Goal: Task Accomplishment & Management: Manage account settings

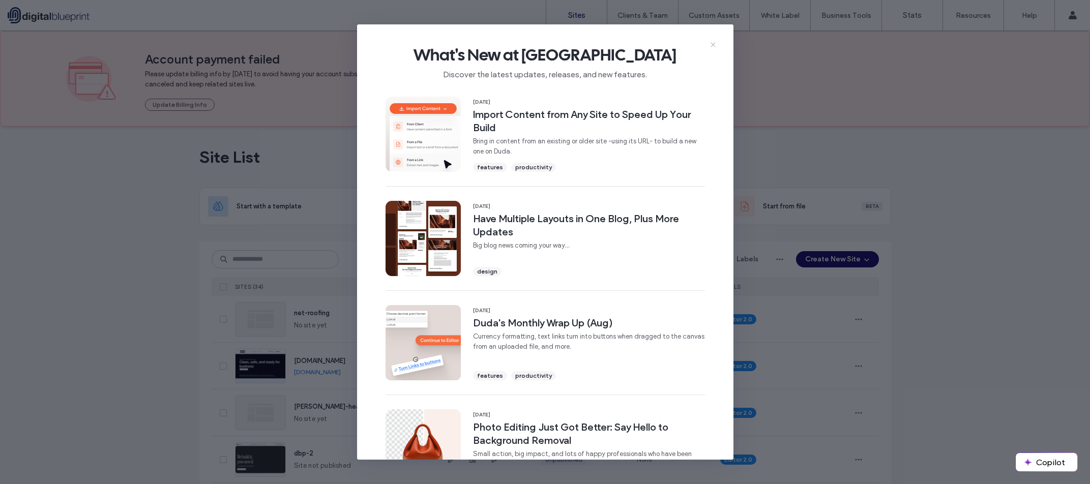
click at [713, 41] on icon at bounding box center [713, 45] width 8 height 8
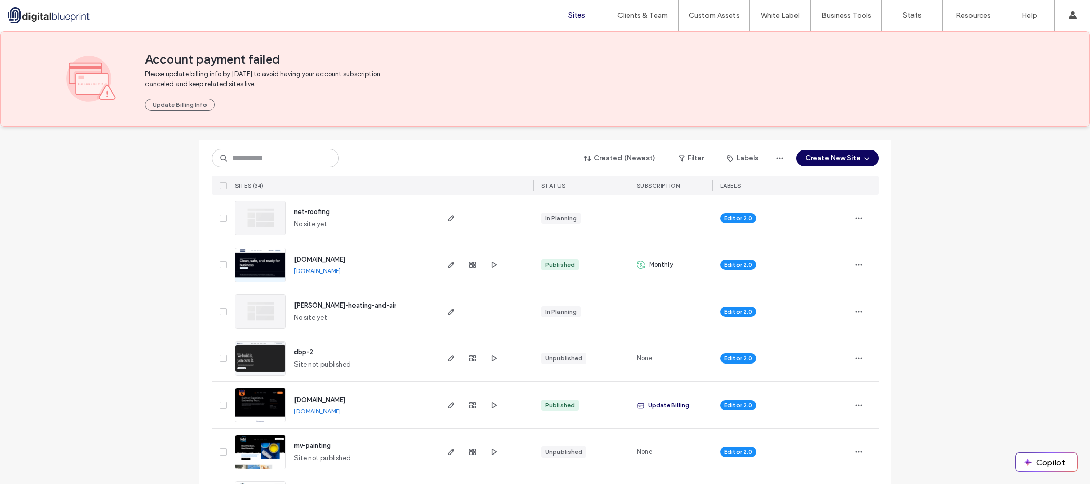
scroll to position [102, 0]
click at [454, 353] on div at bounding box center [472, 358] width 55 height 46
click at [448, 364] on div at bounding box center [472, 358] width 55 height 46
click at [448, 363] on span "button" at bounding box center [451, 358] width 12 height 12
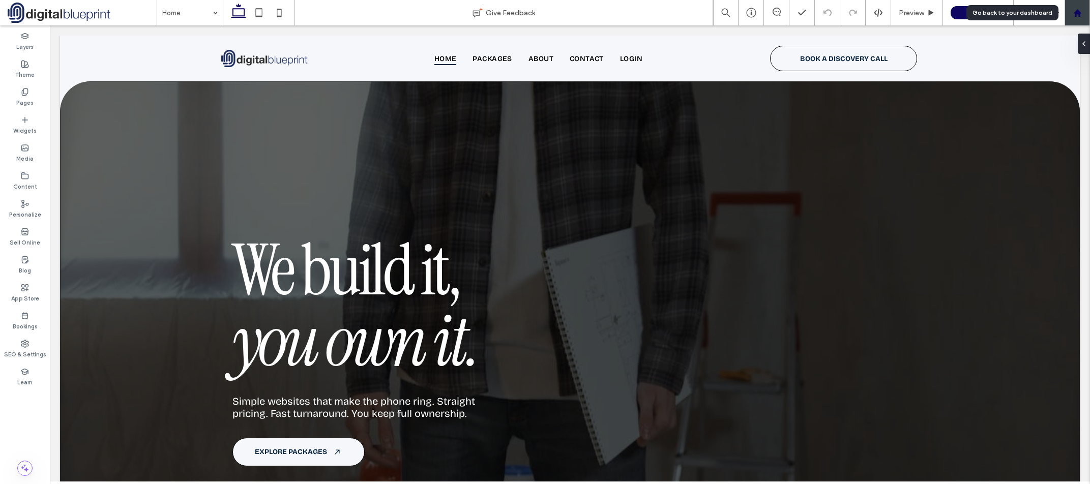
click at [1080, 15] on use at bounding box center [1077, 13] width 8 height 8
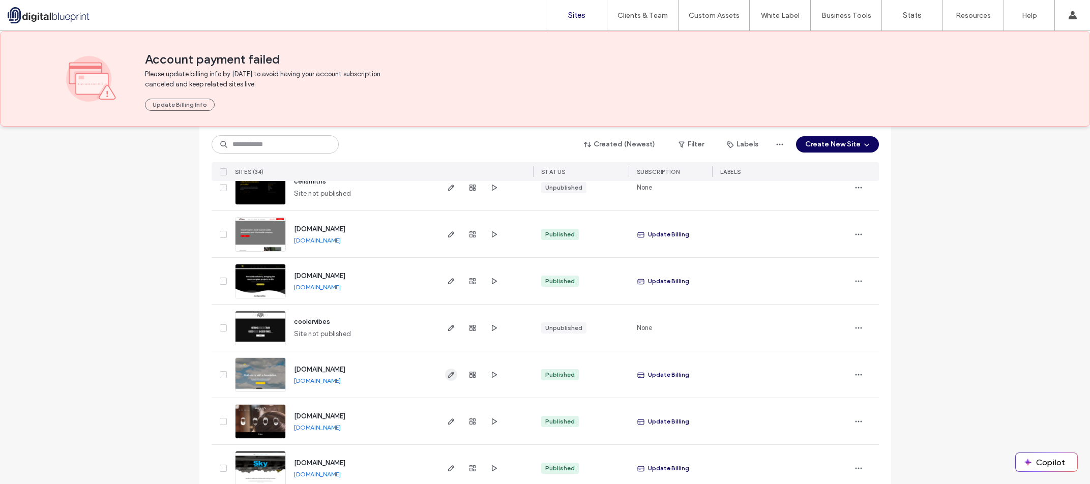
scroll to position [1161, 0]
click at [471, 281] on icon "button" at bounding box center [473, 282] width 8 height 8
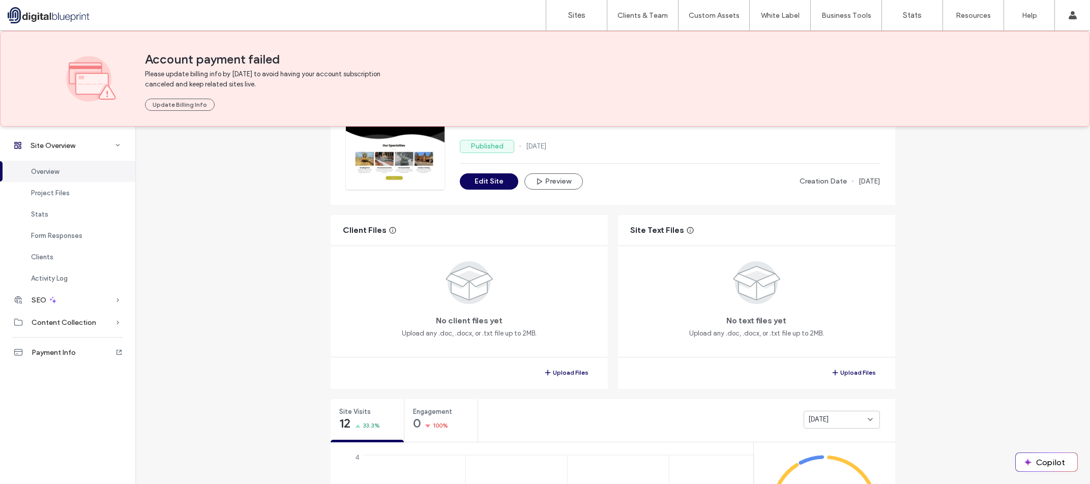
scroll to position [153, 0]
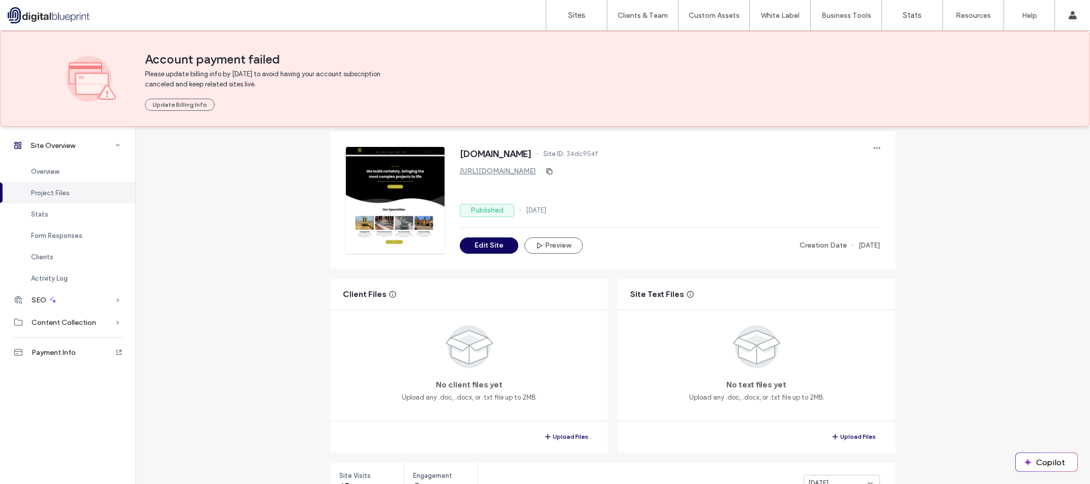
scroll to position [51, 0]
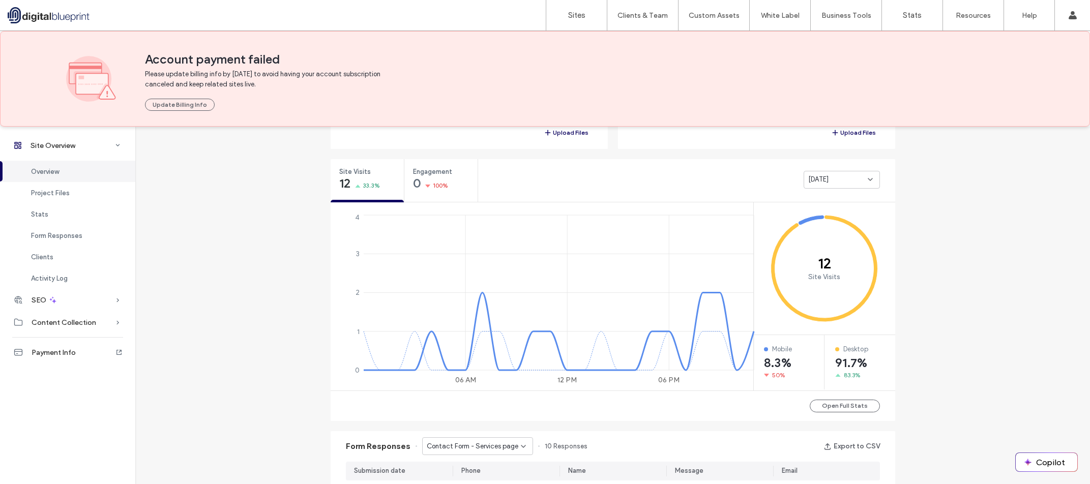
scroll to position [356, 0]
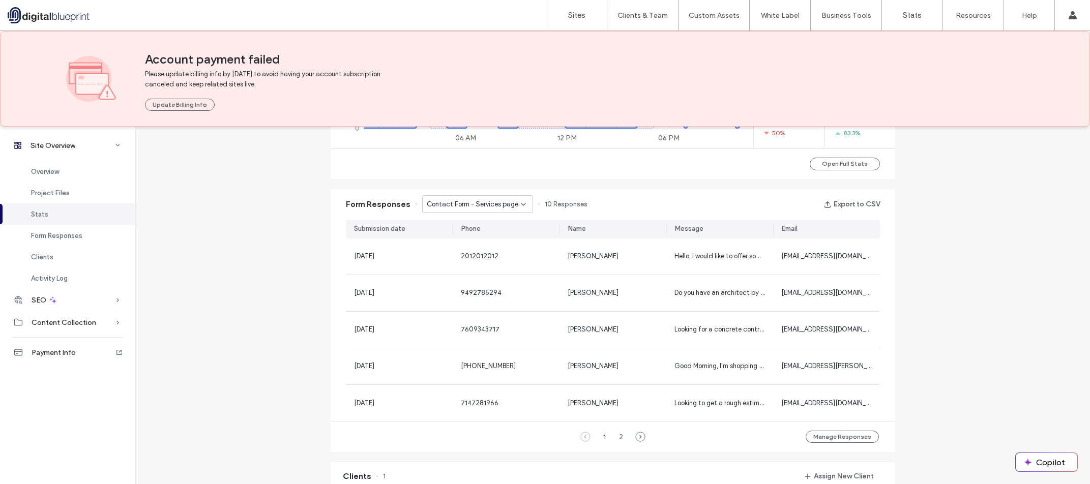
scroll to position [610, 0]
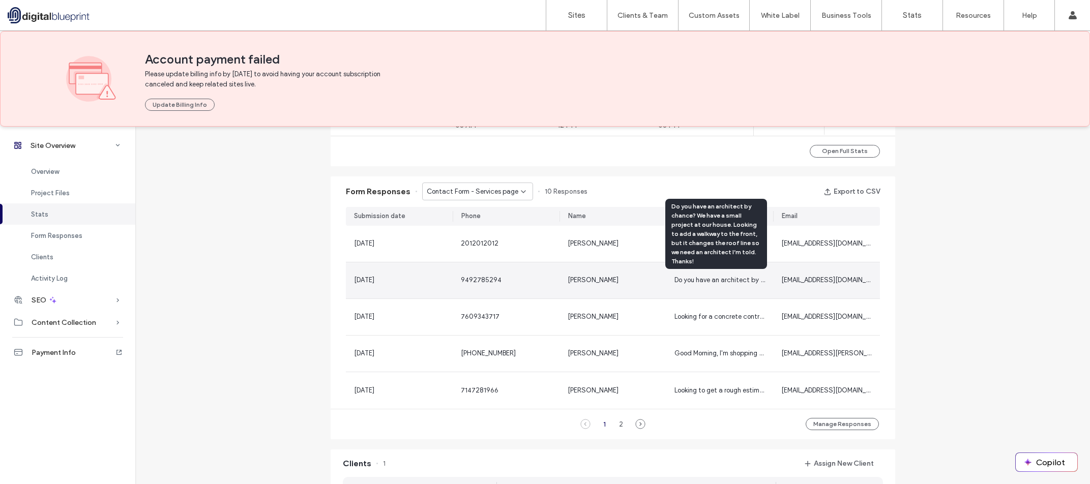
click at [710, 282] on span "Do you have an architect by chance? We have a small project at our house. Looki…" at bounding box center [950, 280] width 550 height 8
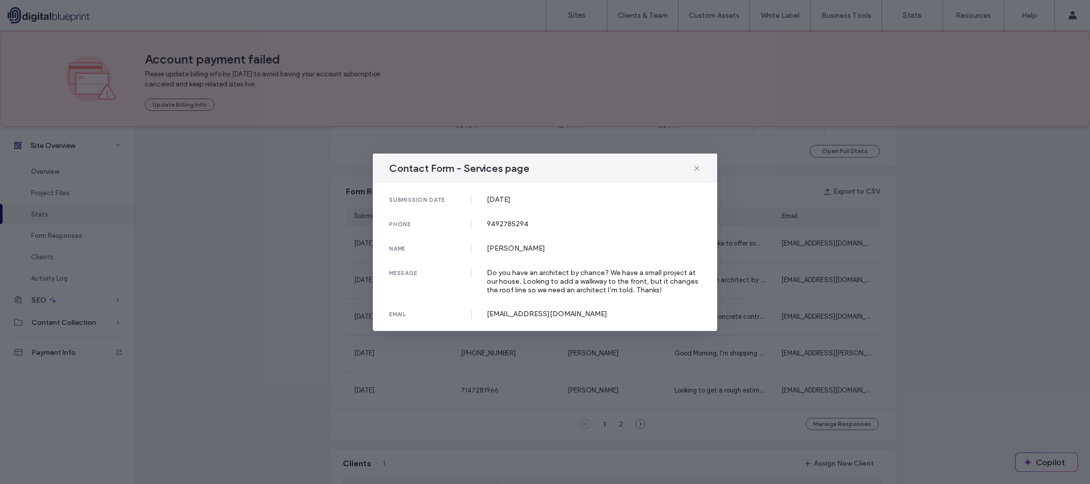
click at [727, 288] on div "Contact Form - Services page submission date 22 Jul, 2025 phone 9492785294 name…" at bounding box center [545, 242] width 1090 height 484
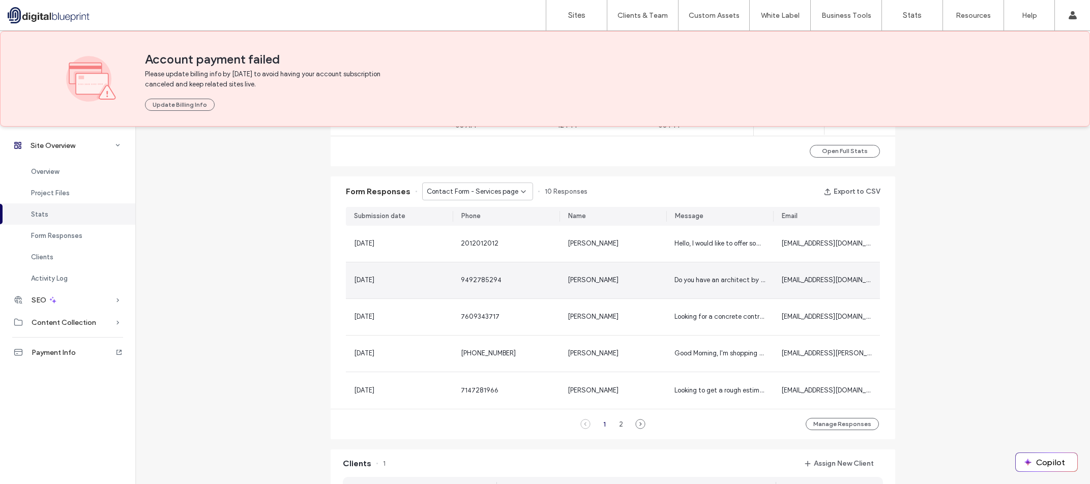
scroll to position [661, 0]
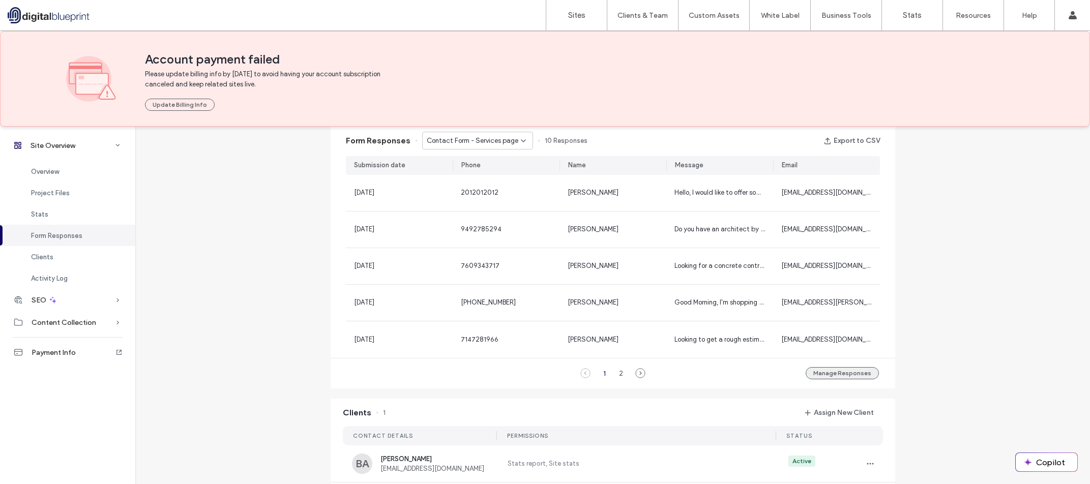
click at [870, 376] on button "Manage Responses" at bounding box center [842, 373] width 73 height 12
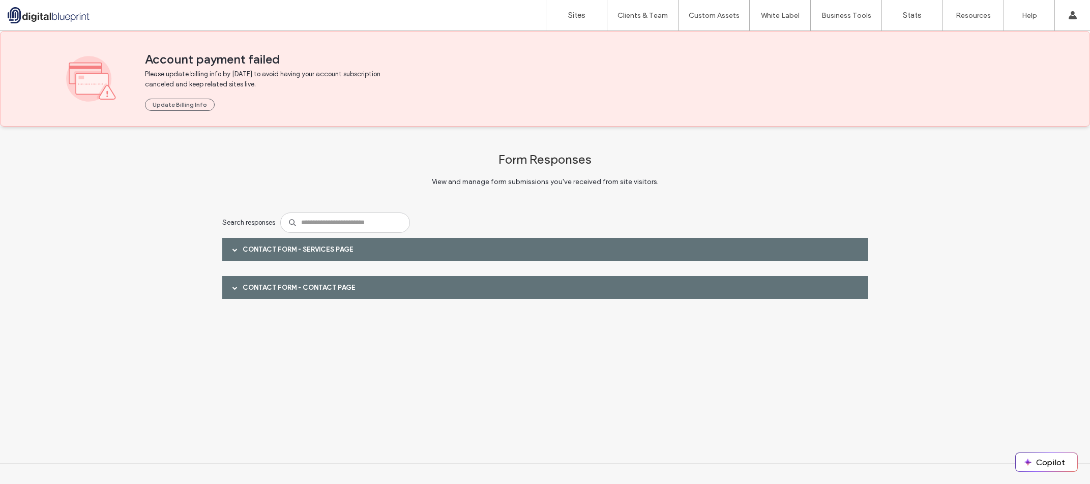
click at [313, 250] on div "Contact Form - Services page" at bounding box center [545, 249] width 646 height 23
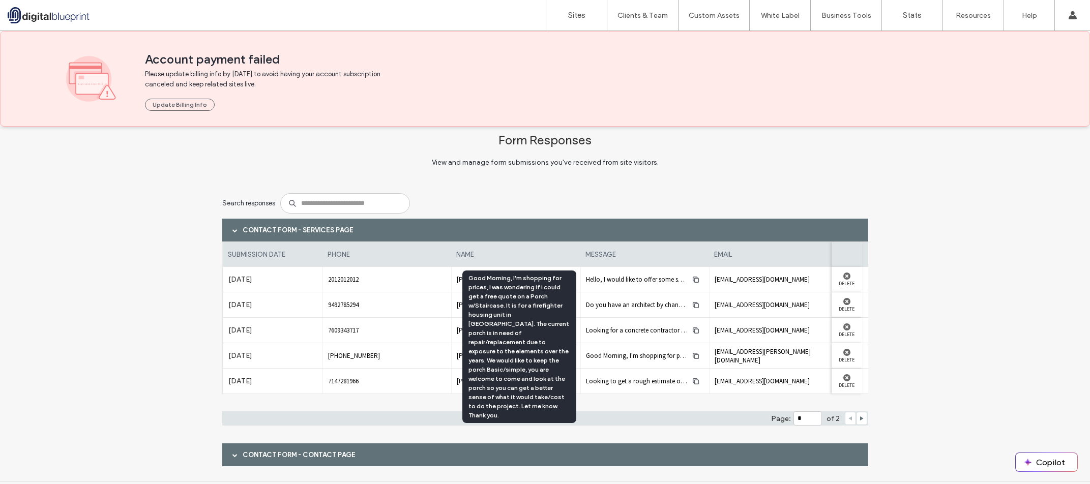
scroll to position [38, 0]
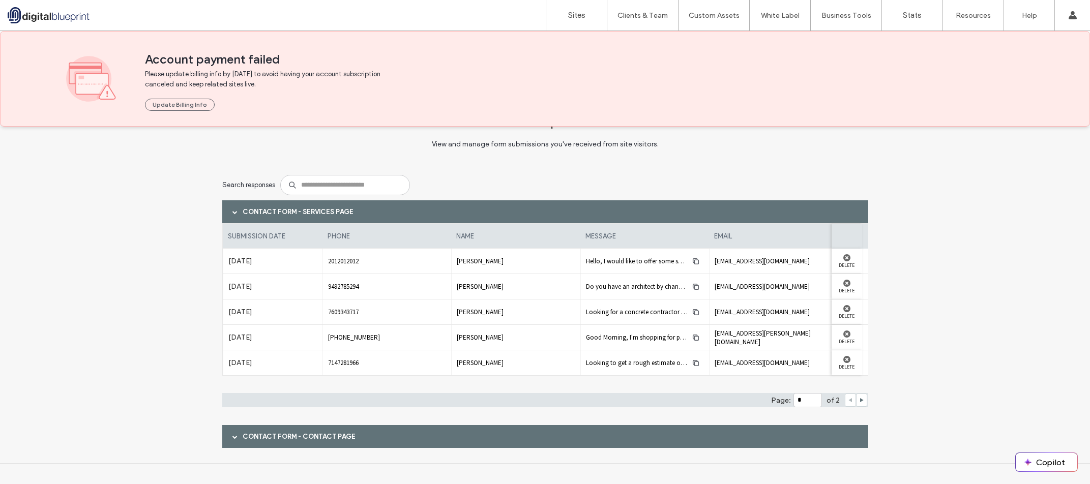
click at [278, 439] on div "Contact Form - Contact page" at bounding box center [545, 436] width 646 height 23
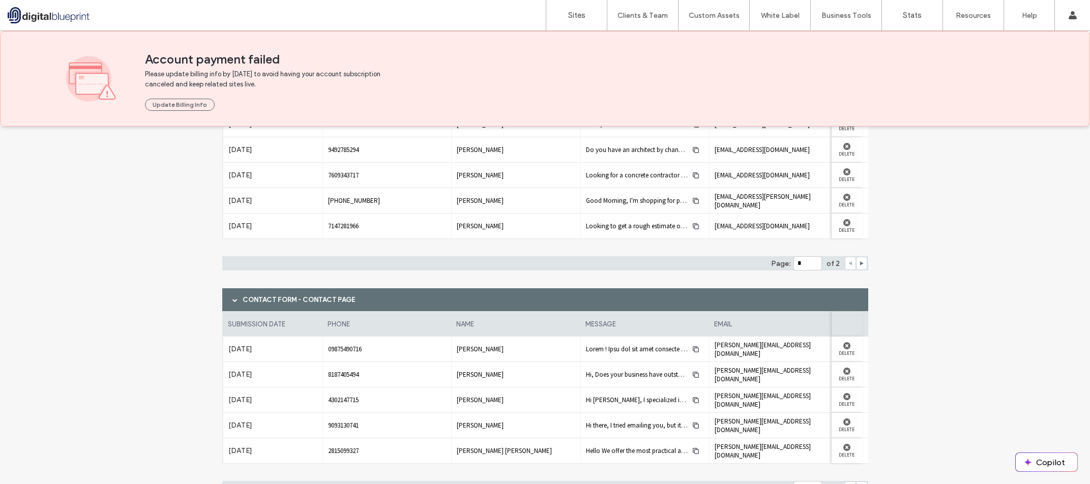
scroll to position [190, 0]
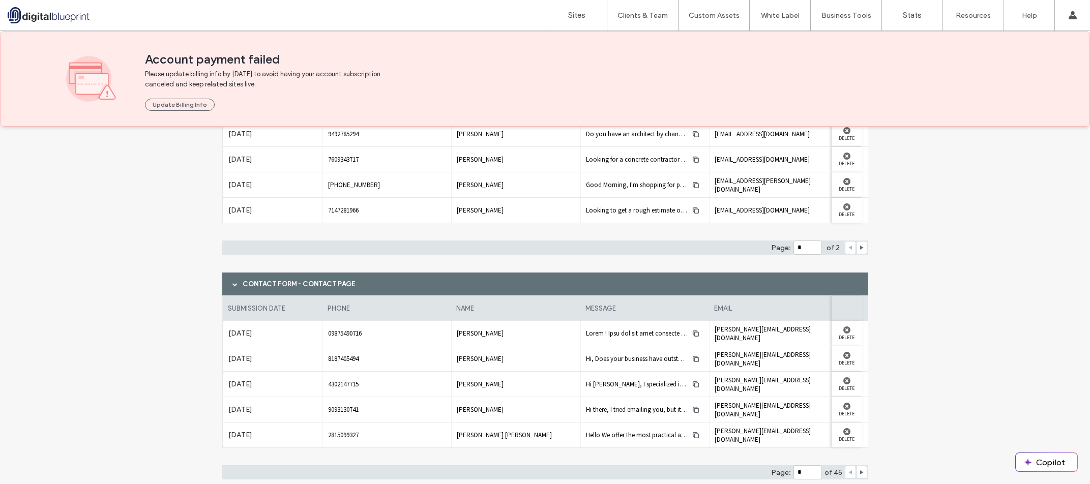
click at [125, 350] on div "Form Responses View and manage form submissions you've received from site visit…" at bounding box center [545, 216] width 1090 height 561
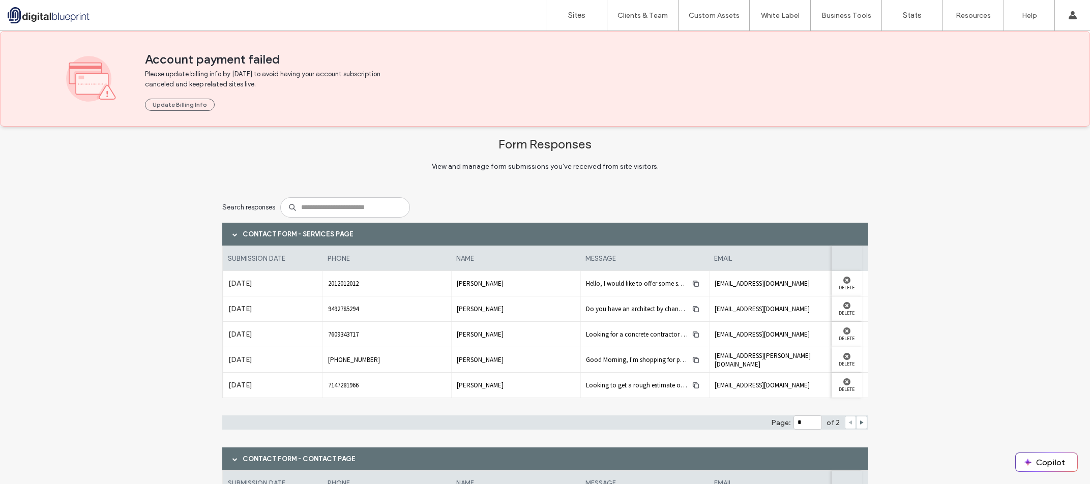
scroll to position [0, 0]
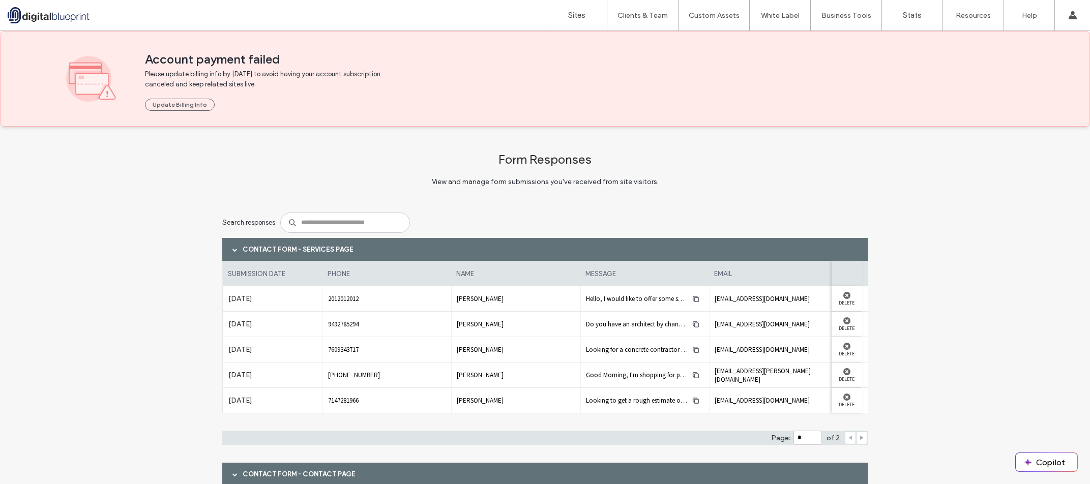
click at [860, 439] on icon at bounding box center [861, 437] width 5 height 5
click at [849, 438] on use at bounding box center [851, 438] width 4 height 4
type input "*"
click at [232, 249] on span at bounding box center [234, 249] width 5 height 5
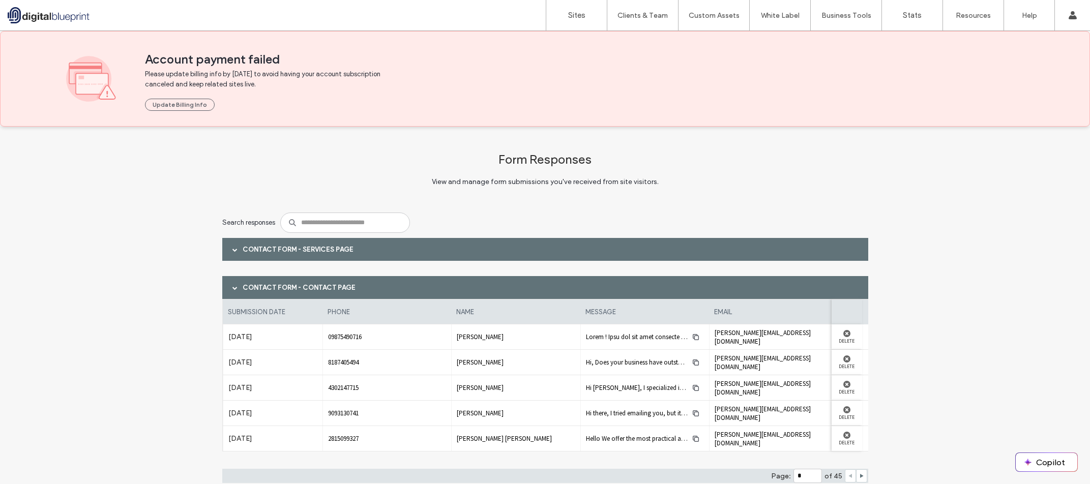
click at [232, 249] on span at bounding box center [234, 249] width 5 height 5
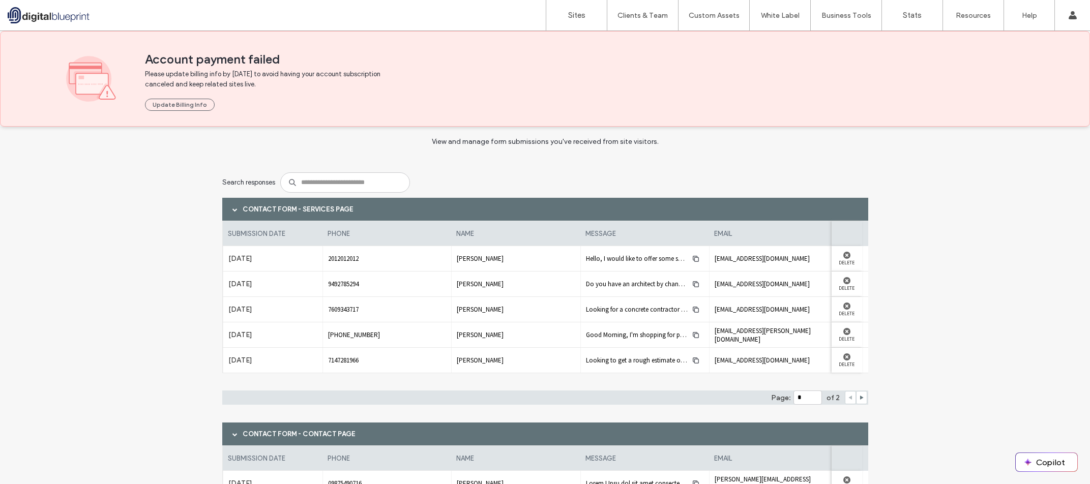
scroll to position [224, 0]
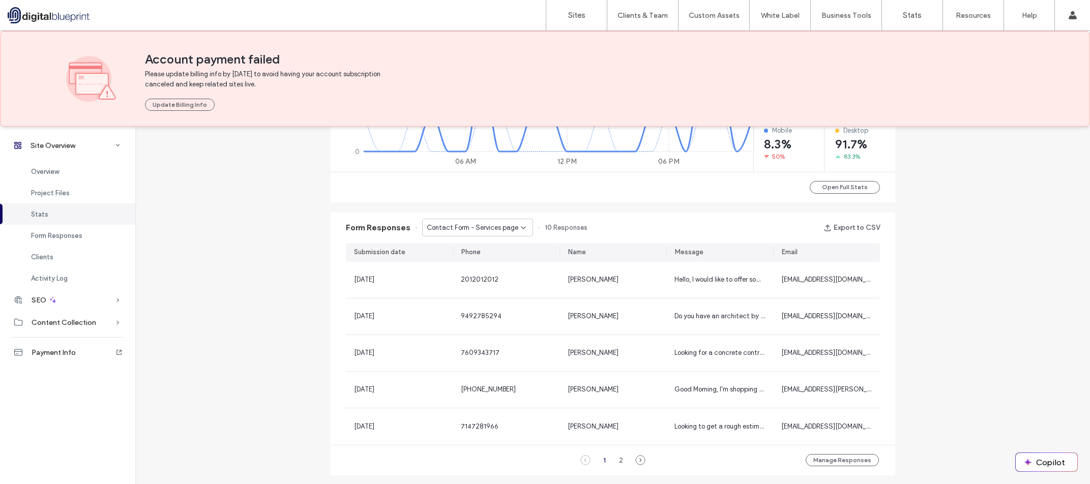
scroll to position [603, 0]
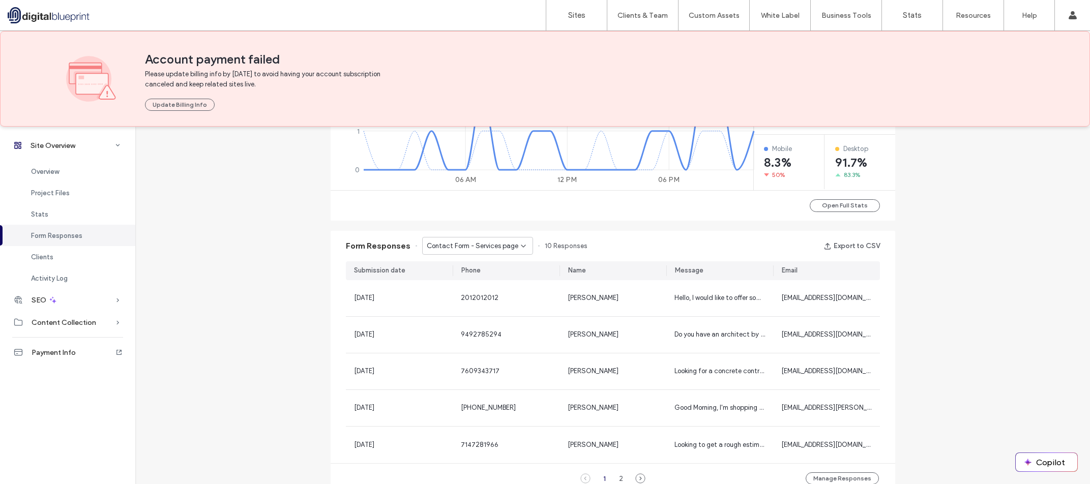
scroll to position [553, 0]
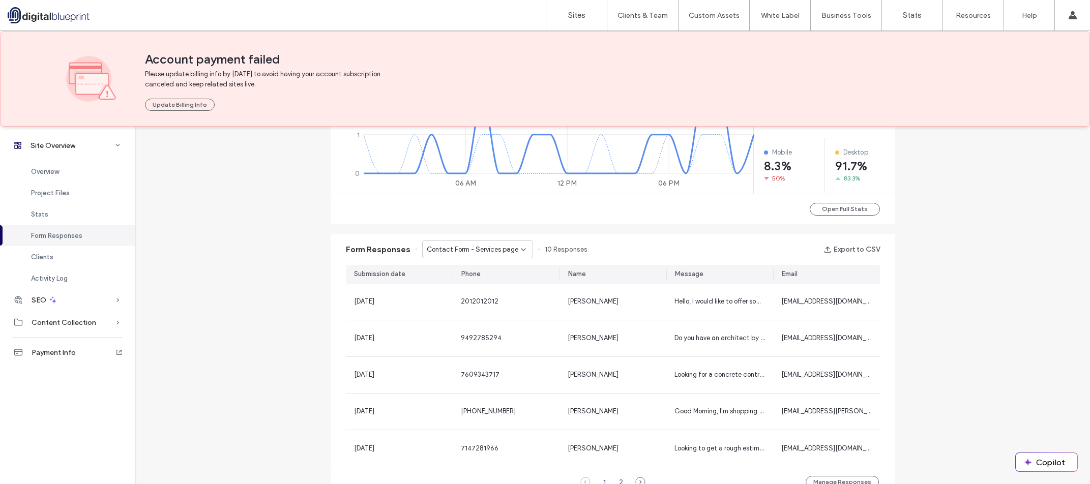
click at [511, 252] on div "Contact Form - Services page" at bounding box center [474, 250] width 94 height 10
click at [495, 269] on span "Contact Form - Services page" at bounding box center [467, 268] width 92 height 10
click at [629, 256] on div "Form Responses Contact Form - Services page 10 Responses Export to CSV" at bounding box center [613, 250] width 565 height 31
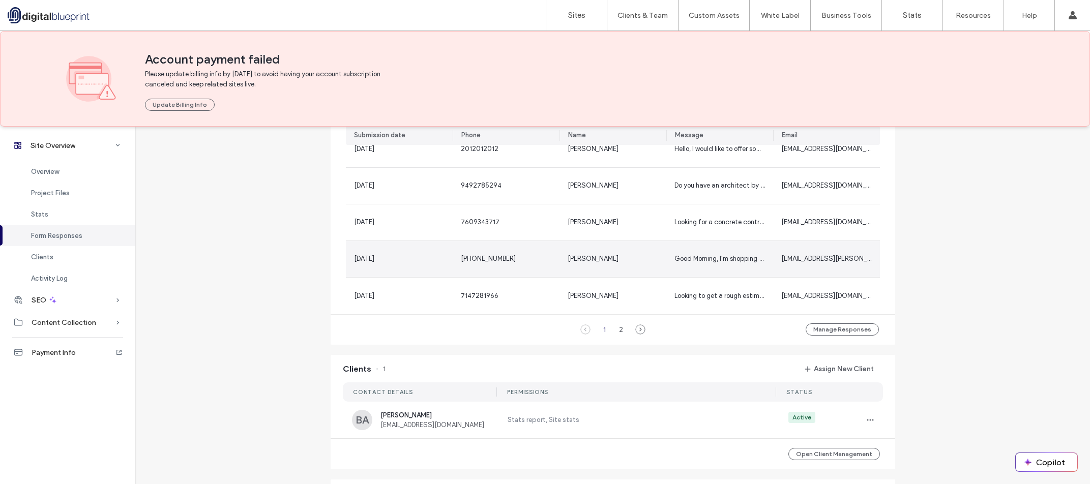
scroll to position [654, 0]
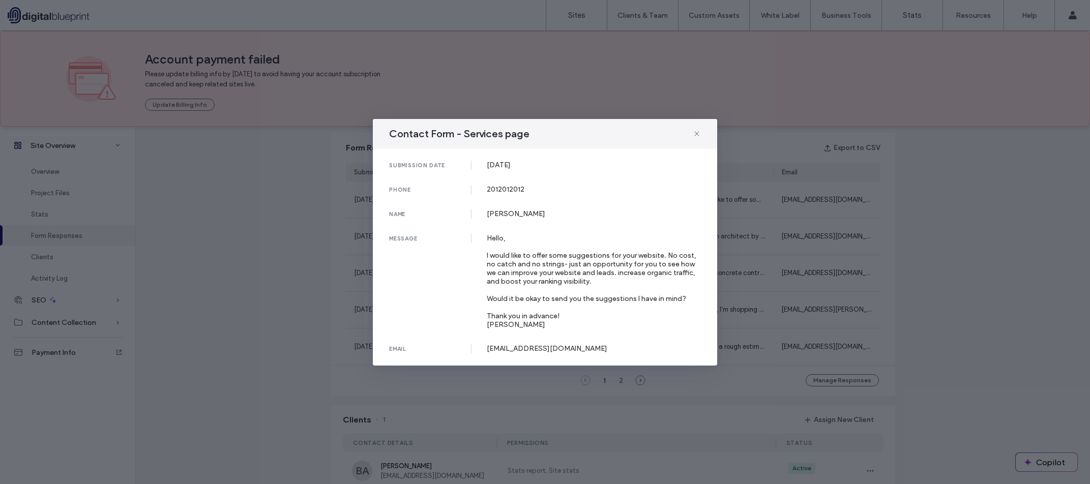
click at [695, 127] on span at bounding box center [697, 133] width 8 height 13
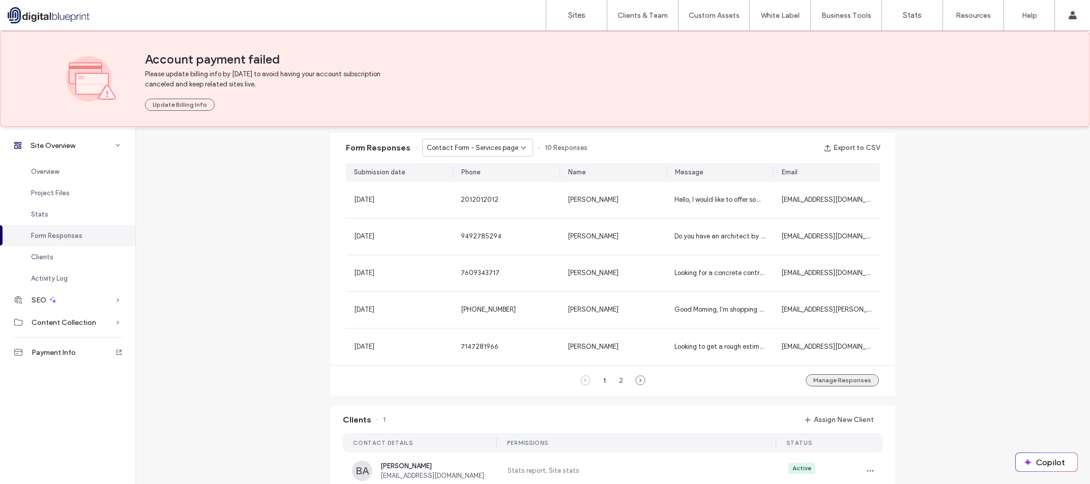
click at [836, 377] on button "Manage Responses" at bounding box center [842, 380] width 73 height 12
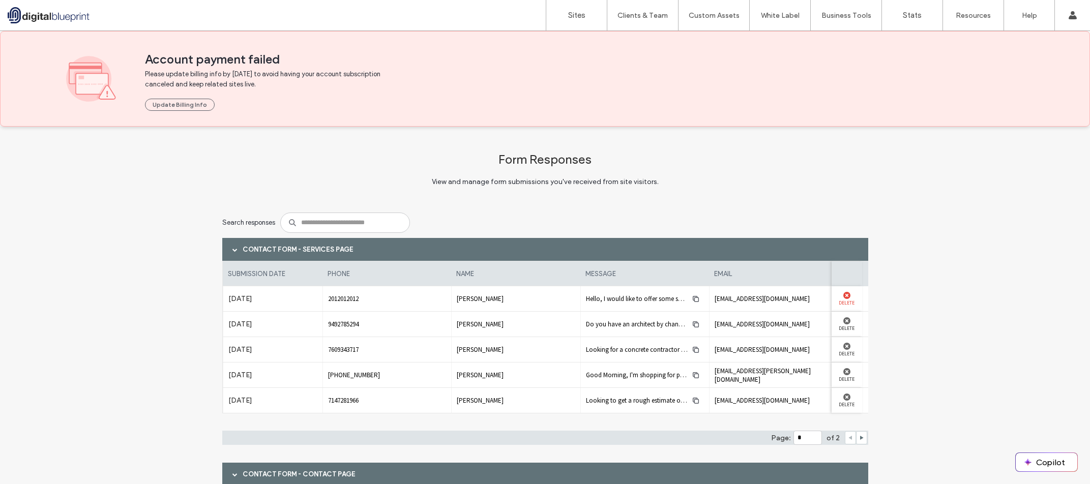
click at [844, 298] on use at bounding box center [847, 295] width 7 height 7
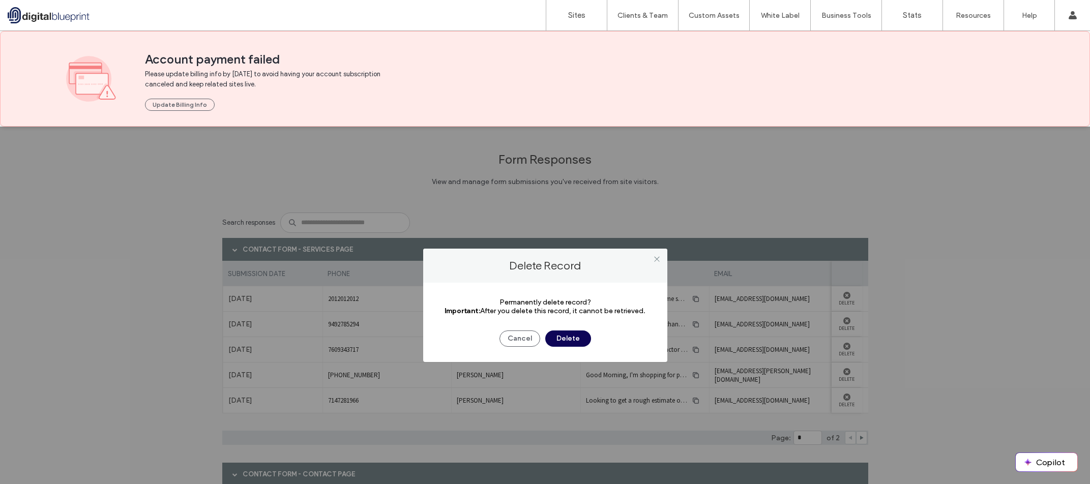
click at [584, 339] on button "Delete" at bounding box center [568, 339] width 46 height 16
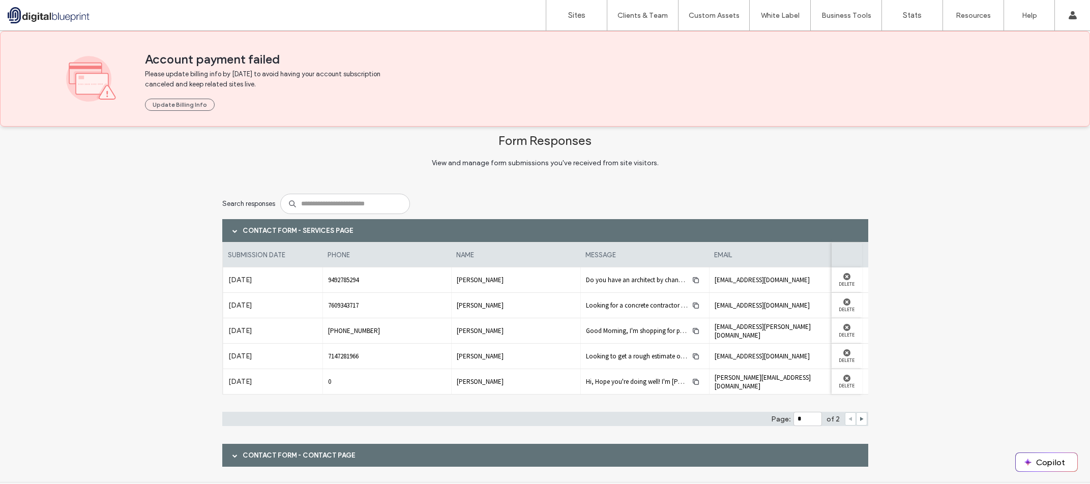
scroll to position [38, 0]
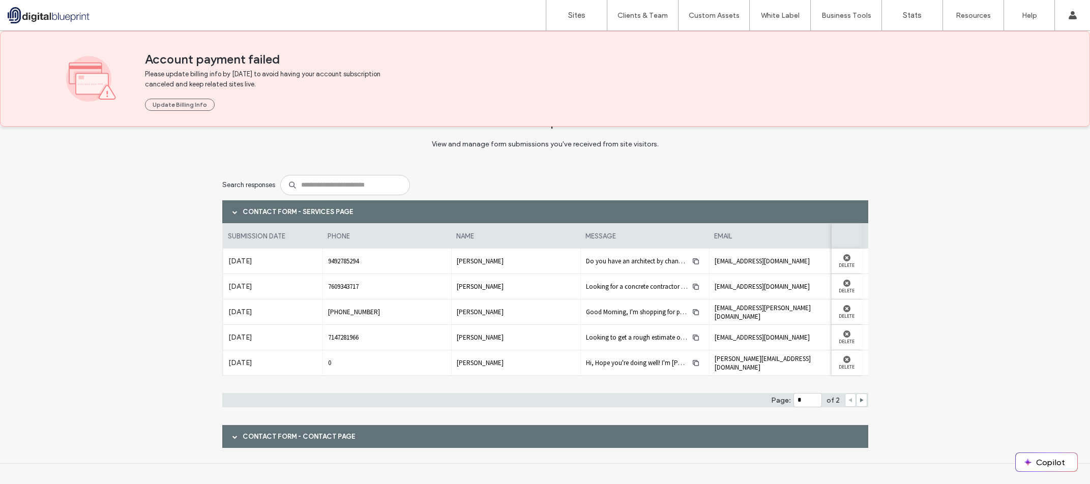
click at [338, 439] on div "Contact Form - Contact page" at bounding box center [545, 436] width 646 height 23
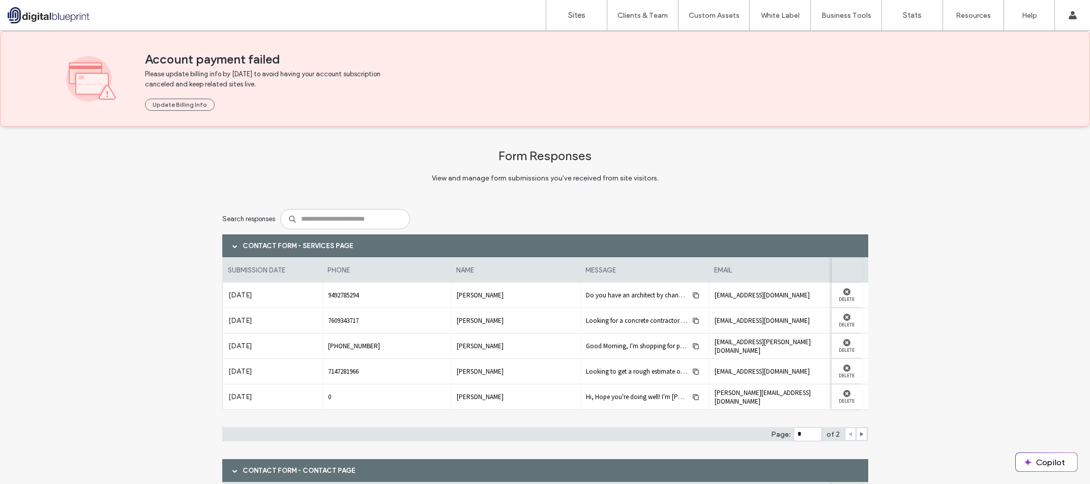
scroll to position [0, 0]
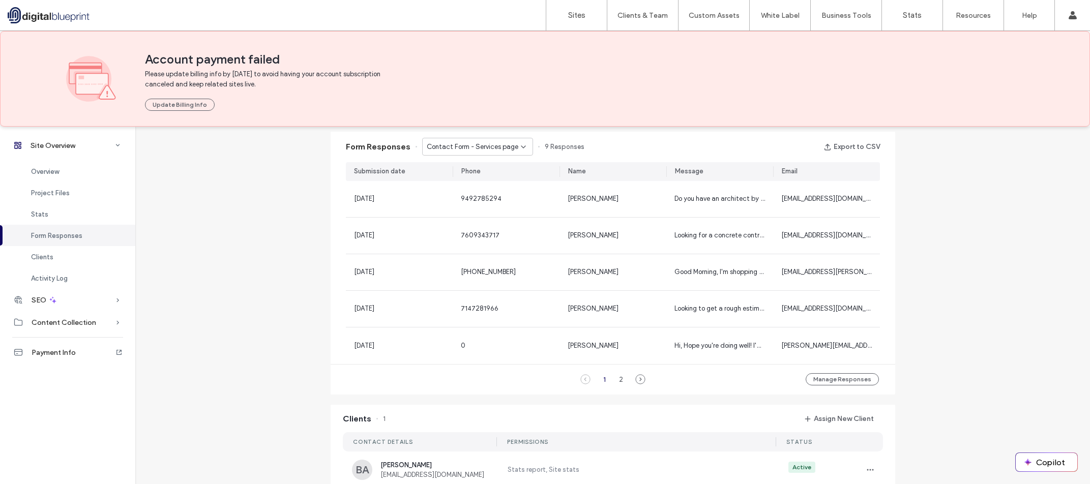
click at [280, 191] on div "Site Overview [DOMAIN_NAME] Site ID: 34dc954f [URL][DOMAIN_NAME] Published [DAT…" at bounding box center [612, 144] width 955 height 1347
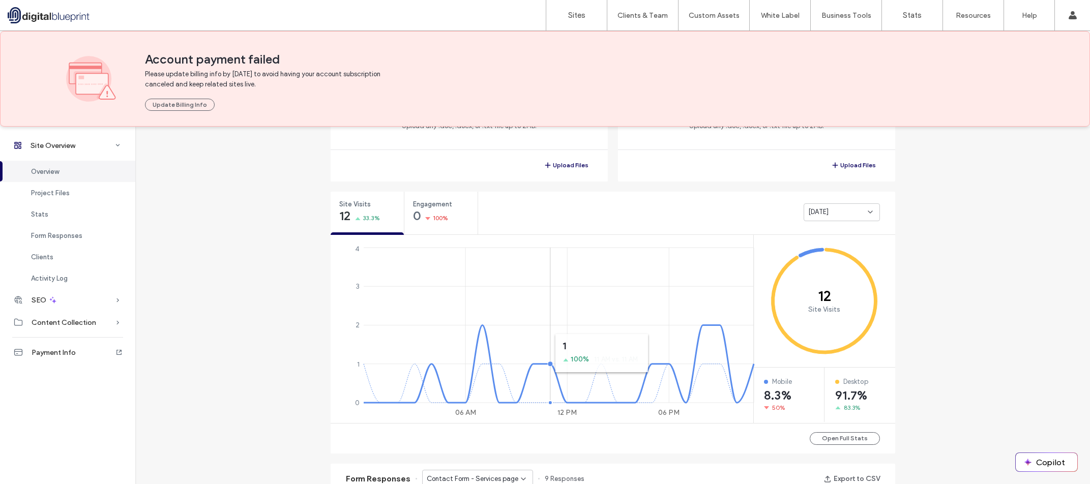
scroll to position [401, 0]
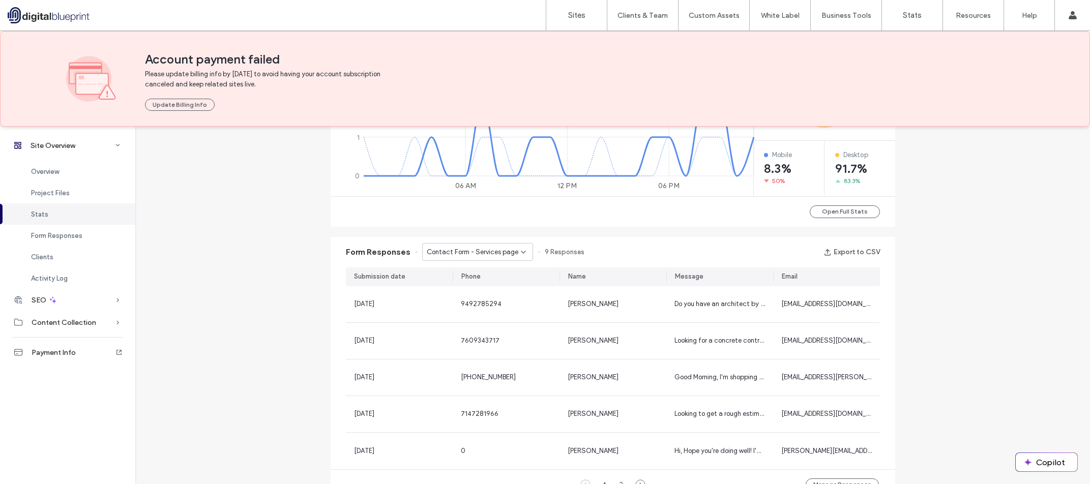
scroll to position [554, 0]
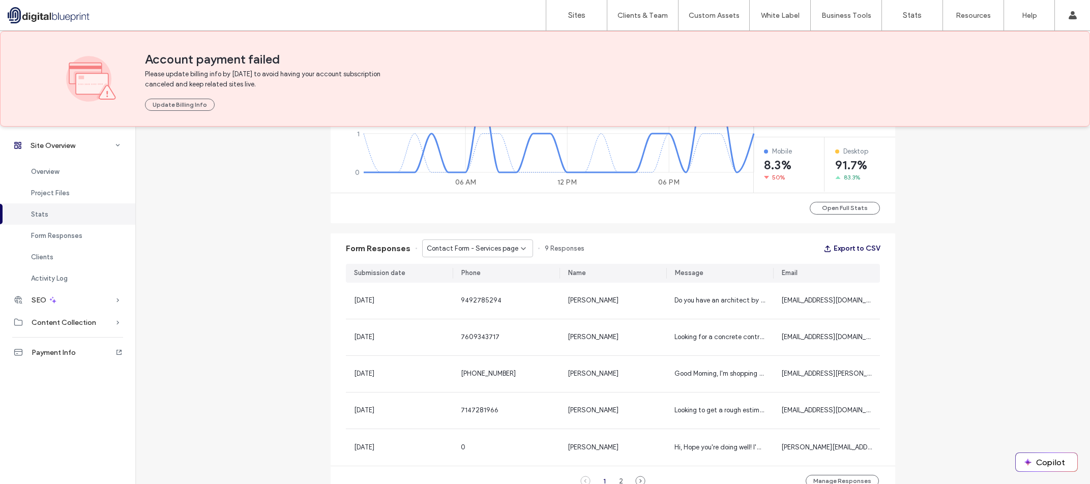
click at [846, 248] on button "Export to CSV" at bounding box center [852, 249] width 56 height 16
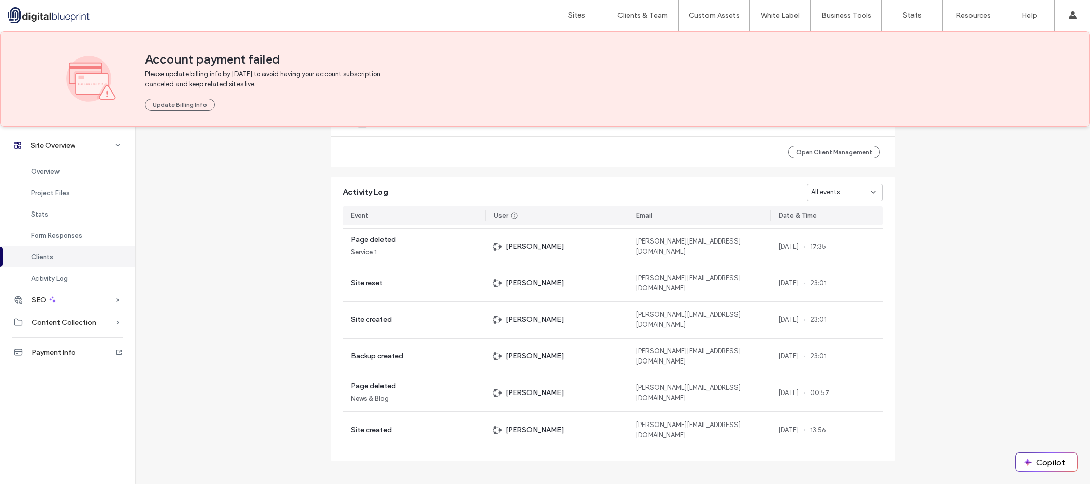
scroll to position [1016, 0]
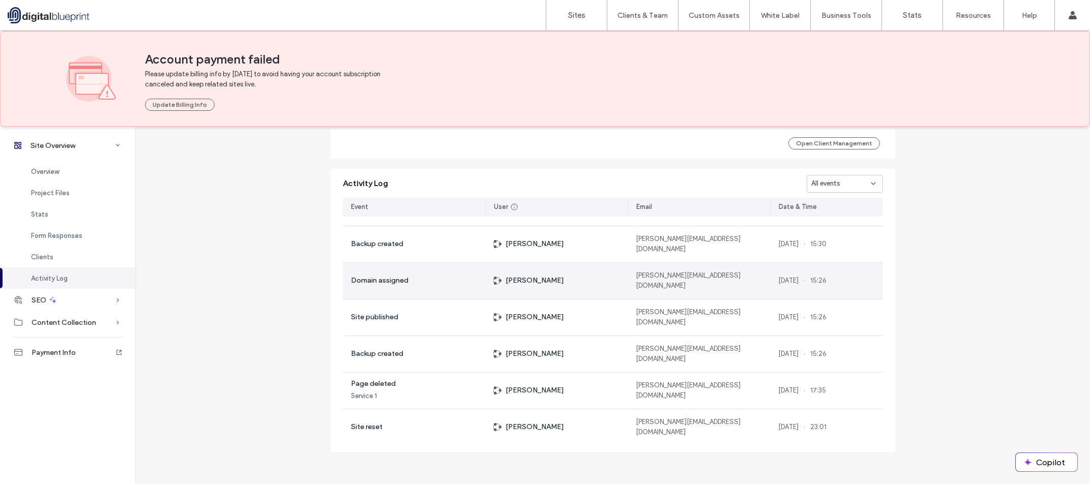
scroll to position [562, 0]
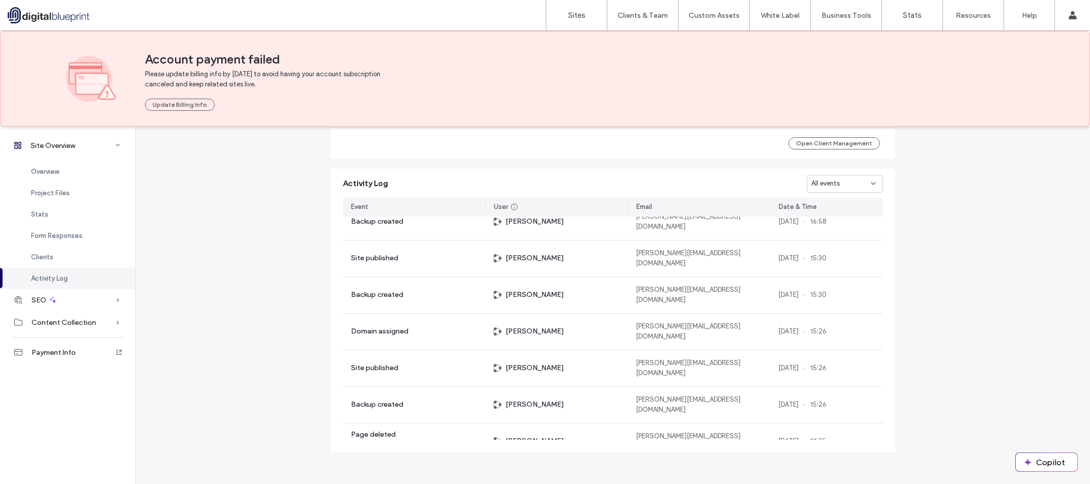
click at [1053, 69] on div "Account payment failed Please update billing info by [DATE] to avoid having you…" at bounding box center [545, 79] width 1090 height 96
